Goal: Task Accomplishment & Management: Complete application form

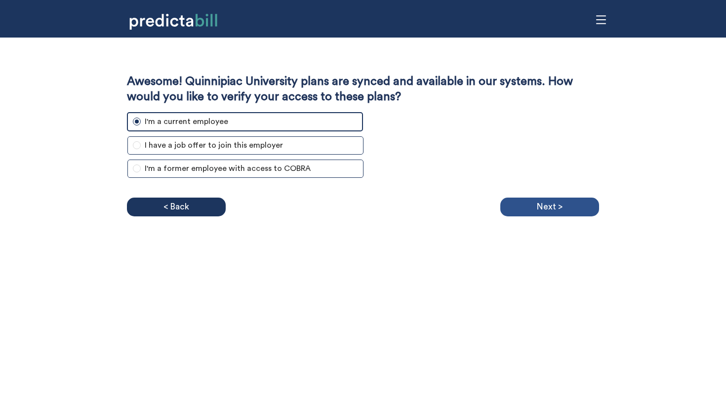
click at [547, 205] on p "Next >" at bounding box center [549, 206] width 26 height 15
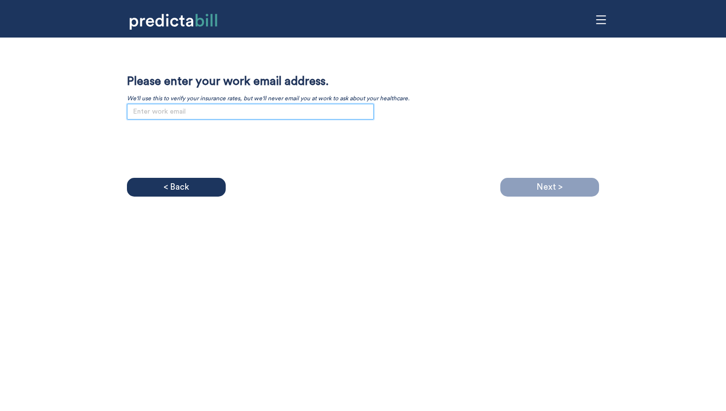
click at [331, 113] on input "email" at bounding box center [250, 112] width 247 height 16
paste input "[DOMAIN_NAME]"
click at [513, 186] on div "Next >" at bounding box center [549, 187] width 99 height 19
click at [389, 194] on div "< Back Next >" at bounding box center [363, 187] width 472 height 19
click at [429, 246] on div "Awesome! Quinnipiac University plans are synced and available in our systems. H…" at bounding box center [363, 205] width 726 height 411
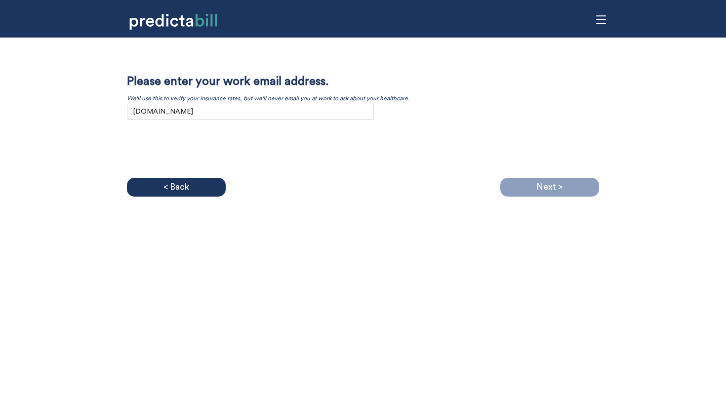
click at [446, 220] on div "Awesome! Quinnipiac University plans are synced and available in our systems. H…" at bounding box center [363, 205] width 726 height 411
click at [189, 115] on input "[DOMAIN_NAME]" at bounding box center [250, 112] width 247 height 16
click at [188, 112] on input "[DOMAIN_NAME]" at bounding box center [250, 112] width 247 height 16
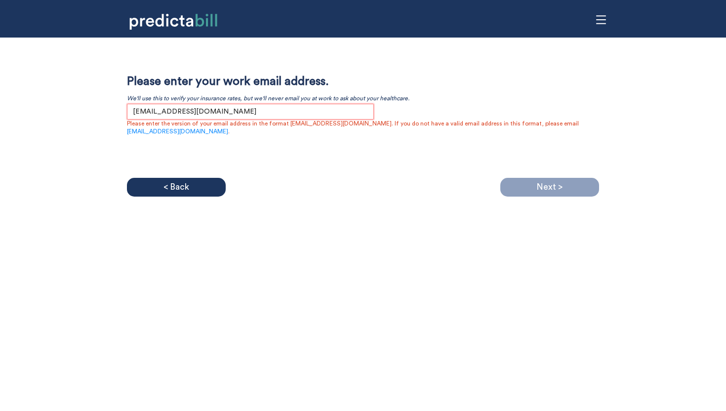
type input "[EMAIL_ADDRESS][DOMAIN_NAME]"
click at [173, 302] on div "Awesome! Quinnipiac University plans are synced and available in our systems. H…" at bounding box center [363, 205] width 726 height 411
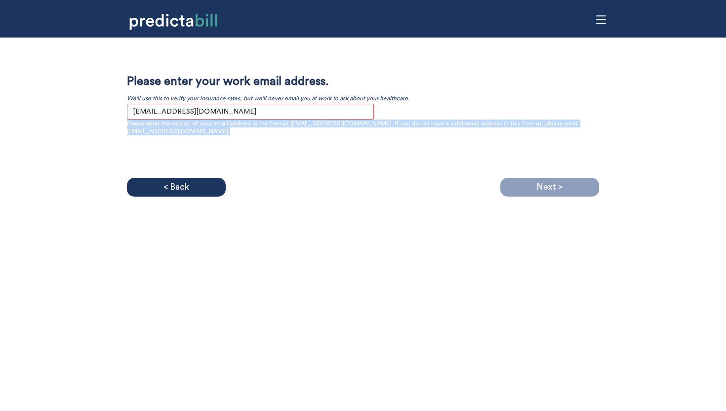
drag, startPoint x: 127, startPoint y: 123, endPoint x: 219, endPoint y: 129, distance: 91.5
click at [219, 129] on p "Please enter the version of your email address in the format [EMAIL_ADDRESS][DO…" at bounding box center [363, 127] width 472 height 16
copy p "Please enter the version of your email address in the format [EMAIL_ADDRESS][DO…"
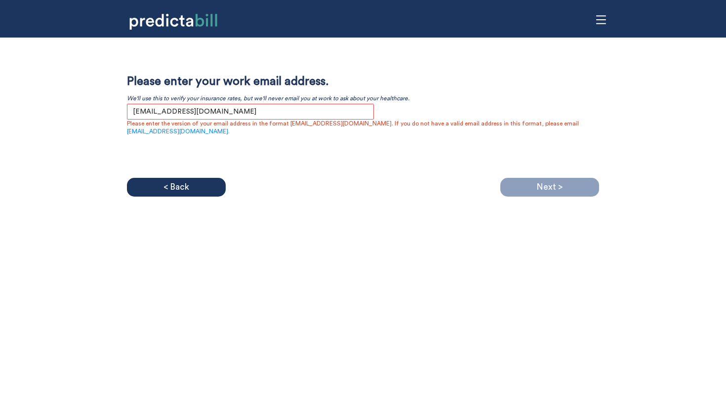
click at [412, 221] on div "Awesome! Quinnipiac University plans are synced and available in our systems. H…" at bounding box center [363, 205] width 726 height 411
